Goal: Information Seeking & Learning: Learn about a topic

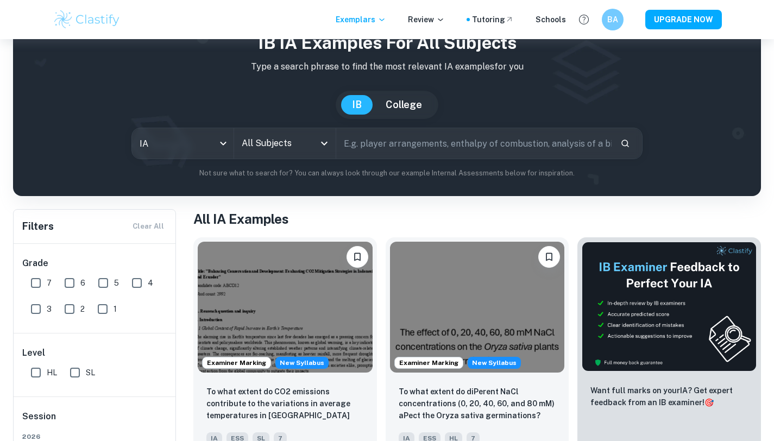
scroll to position [68, 0]
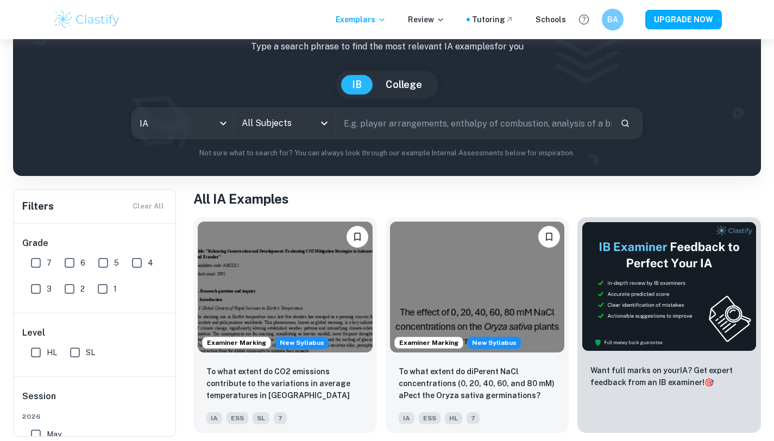
click at [359, 121] on input "text" at bounding box center [474, 123] width 276 height 30
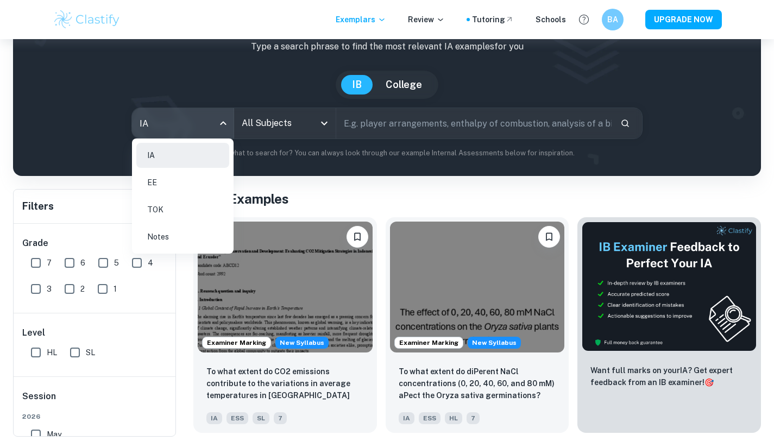
click at [209, 126] on body "We value your privacy We use cookies to enhance your browsing experience, serve…" at bounding box center [387, 191] width 774 height 441
click at [326, 121] on div at bounding box center [387, 220] width 774 height 441
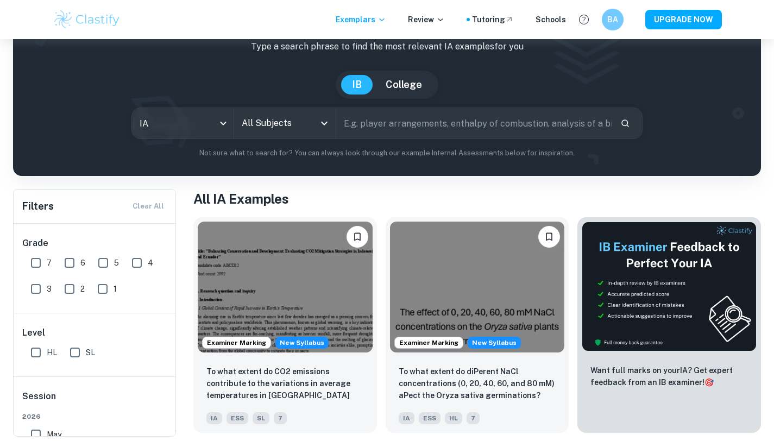
click at [317, 127] on div at bounding box center [324, 123] width 14 height 15
click at [373, 126] on input "text" at bounding box center [474, 123] width 276 height 30
type input "pendulum"
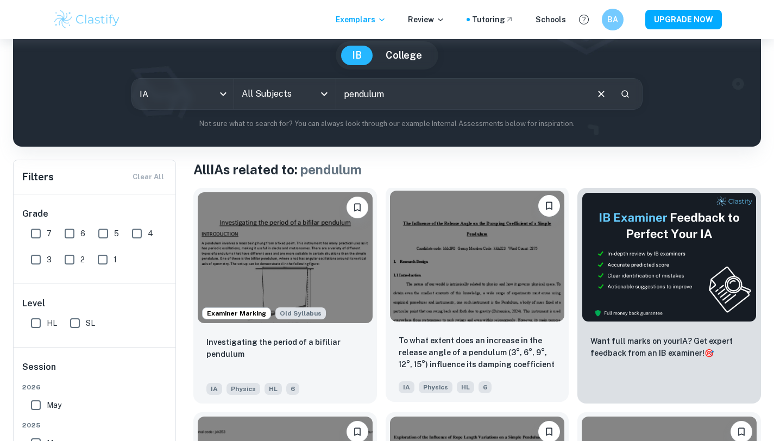
scroll to position [146, 0]
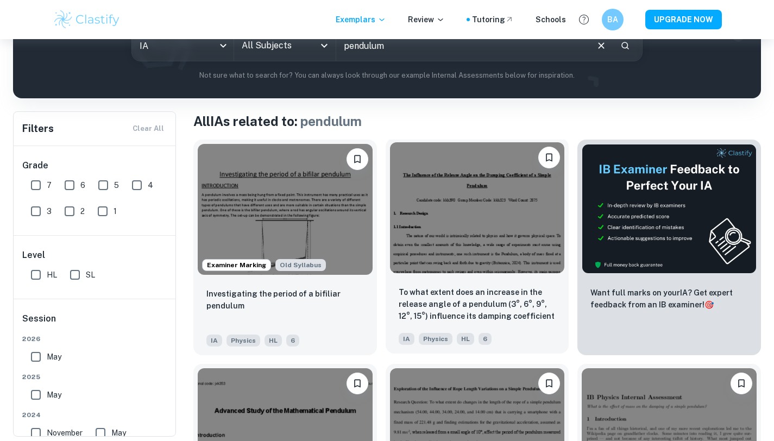
click at [472, 155] on img at bounding box center [477, 207] width 175 height 131
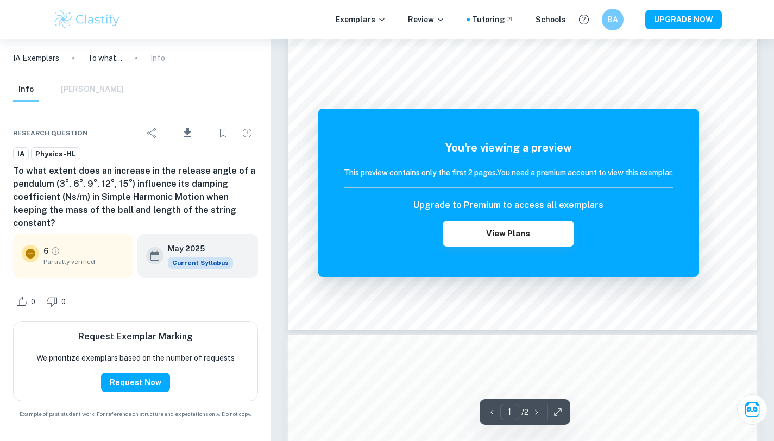
scroll to position [336, 0]
